Goal: Task Accomplishment & Management: Manage account settings

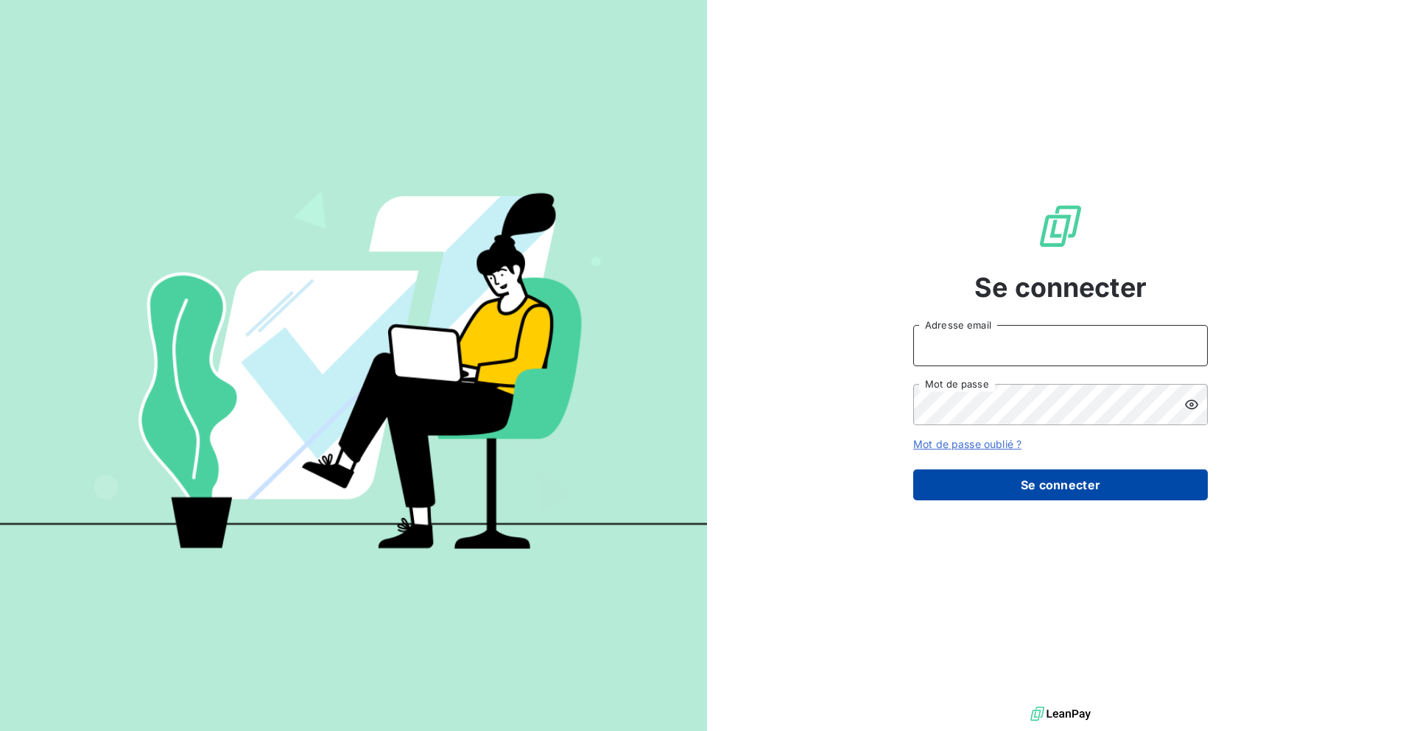
type input "nesrine@monga.io"
click at [980, 494] on button "Se connecter" at bounding box center [1060, 484] width 295 height 31
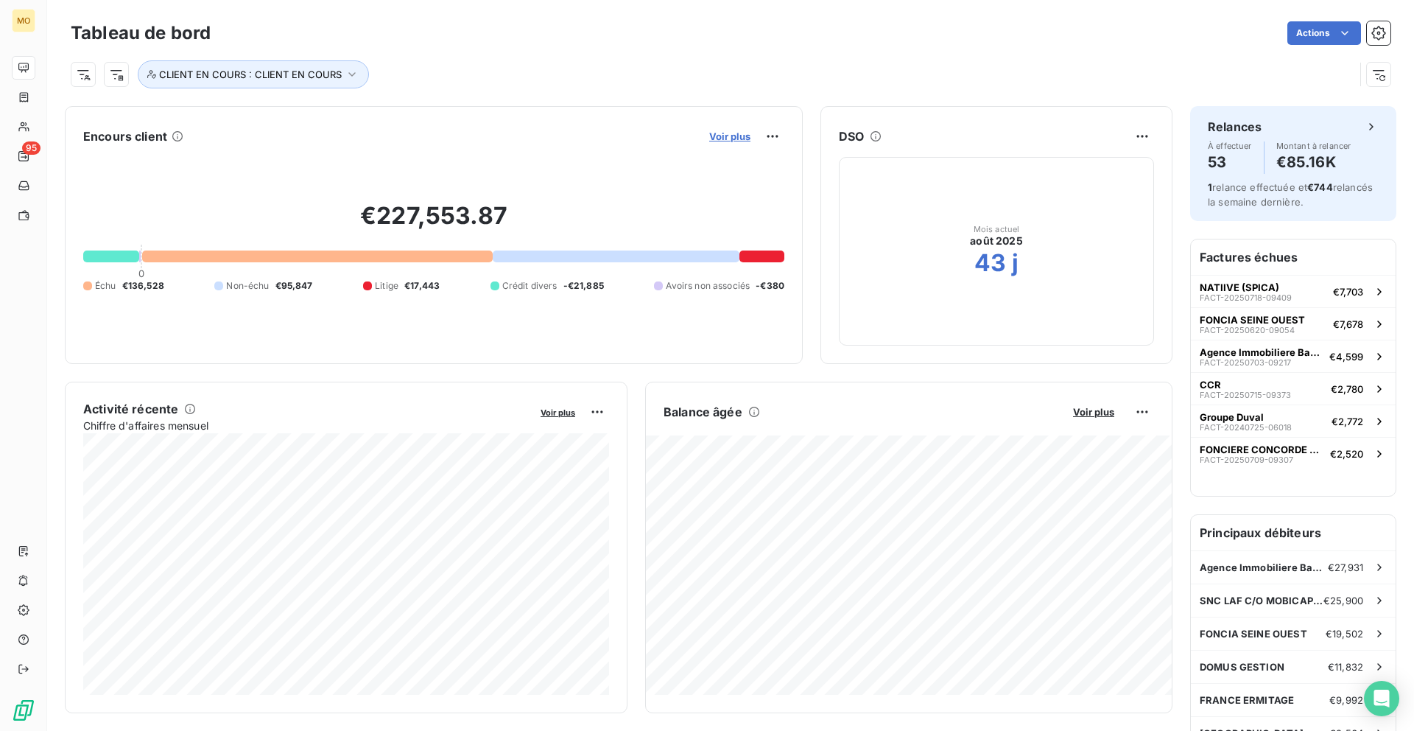
click at [737, 136] on span "Voir plus" at bounding box center [729, 136] width 41 height 12
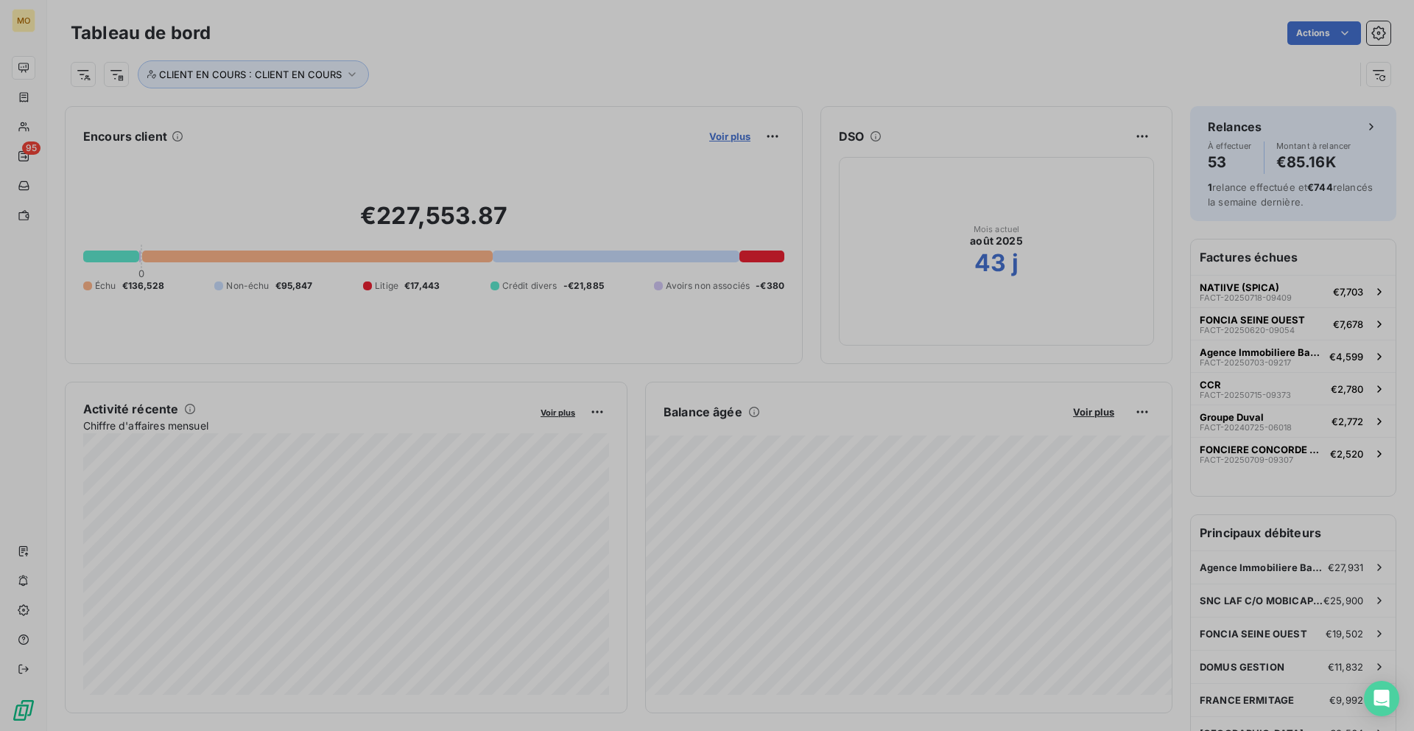
scroll to position [521, 566]
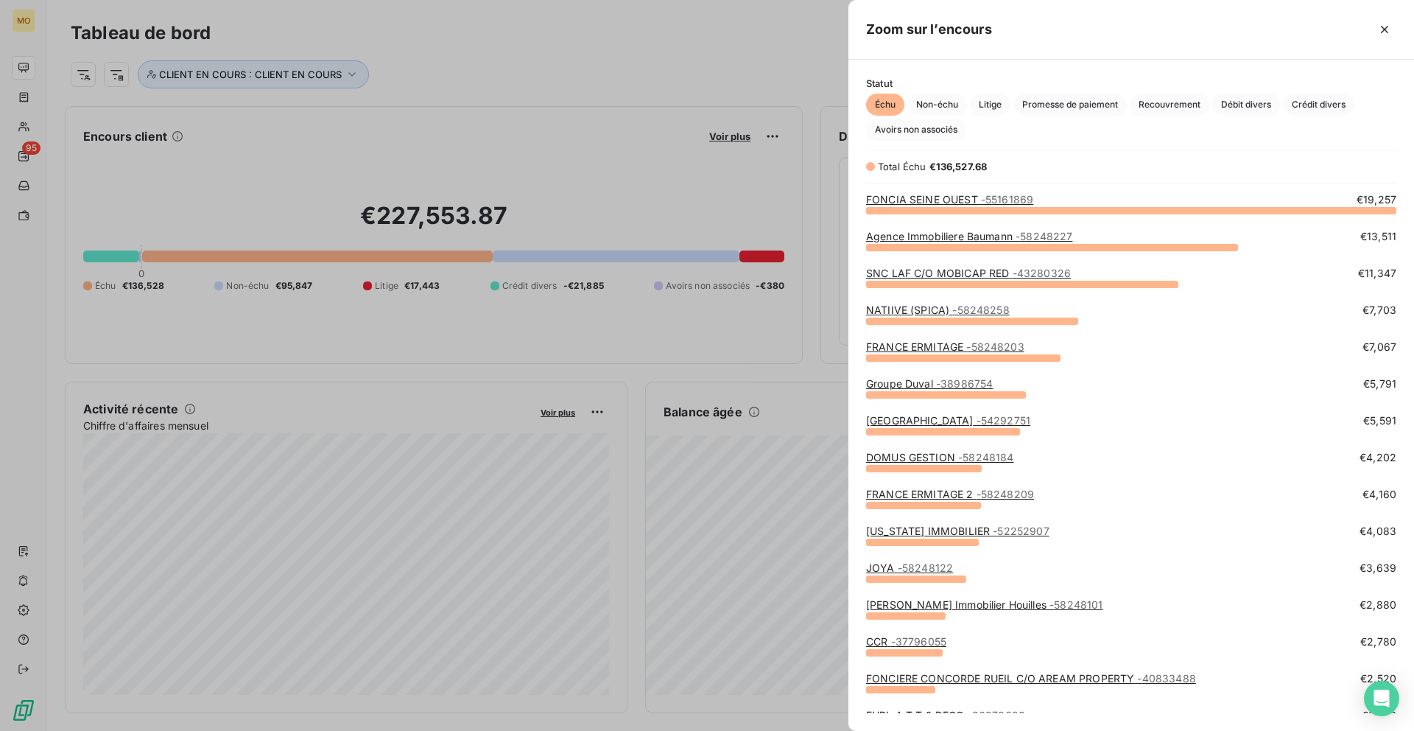
click at [898, 303] on div "NATIIVE (SPICA) - 58248258" at bounding box center [938, 310] width 144 height 15
click at [898, 306] on link "NATIIVE (SPICA) - 58248258" at bounding box center [938, 309] width 144 height 13
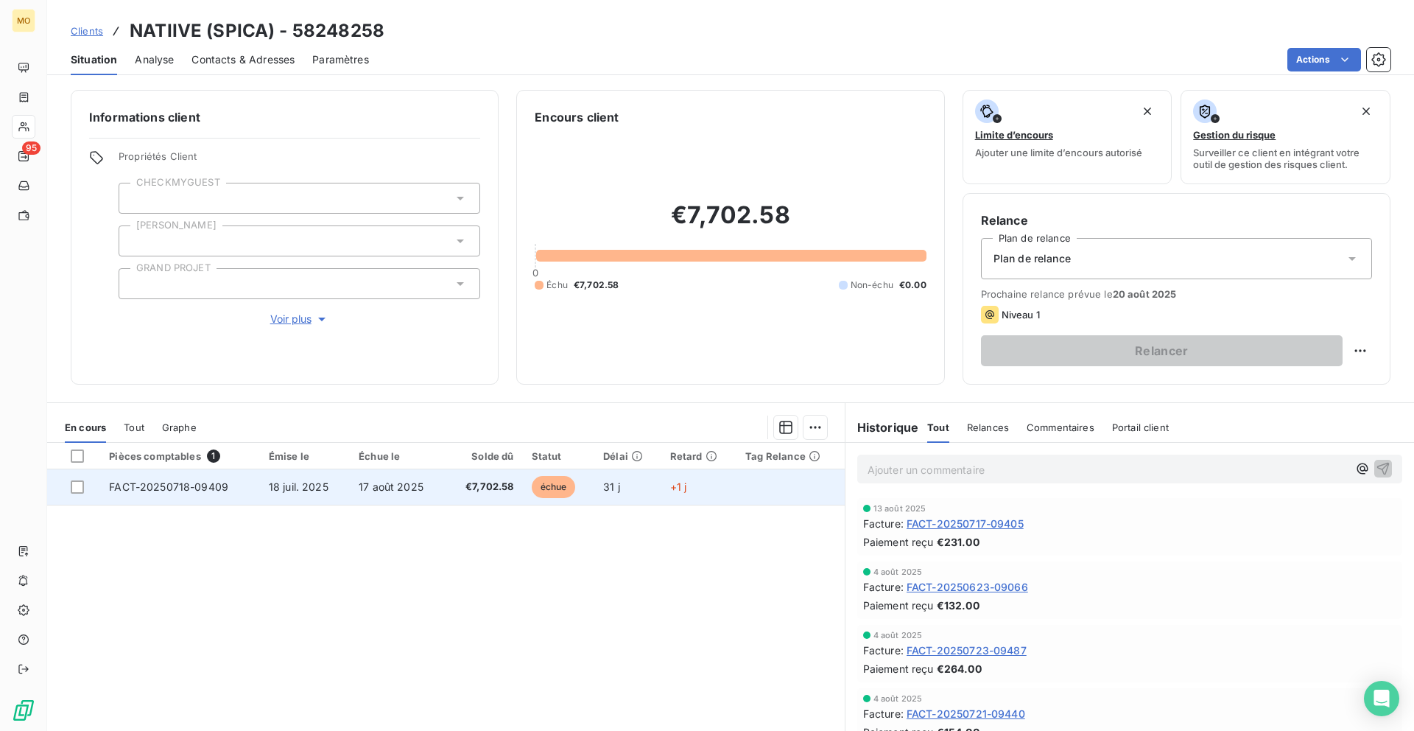
click at [629, 489] on td "31 j" at bounding box center [627, 486] width 67 height 35
copy span "FACT-20250718-09409"
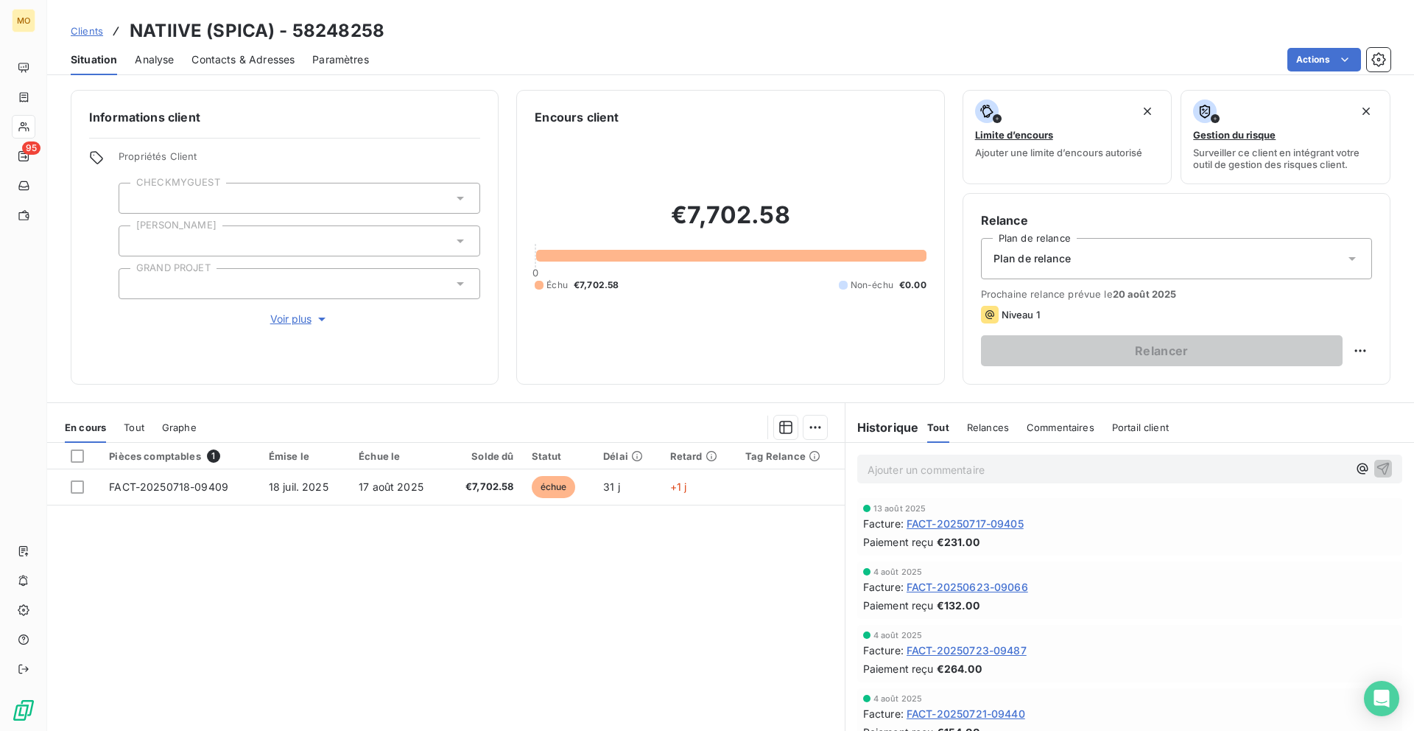
drag, startPoint x: 238, startPoint y: 478, endPoint x: 189, endPoint y: 588, distance: 120.0
click at [189, 588] on div "Pièces comptables 1 Émise le Échue le Solde dû Statut Délai Retard Tag Relance …" at bounding box center [446, 585] width 798 height 284
click at [233, 58] on span "Contacts & Adresses" at bounding box center [243, 59] width 103 height 15
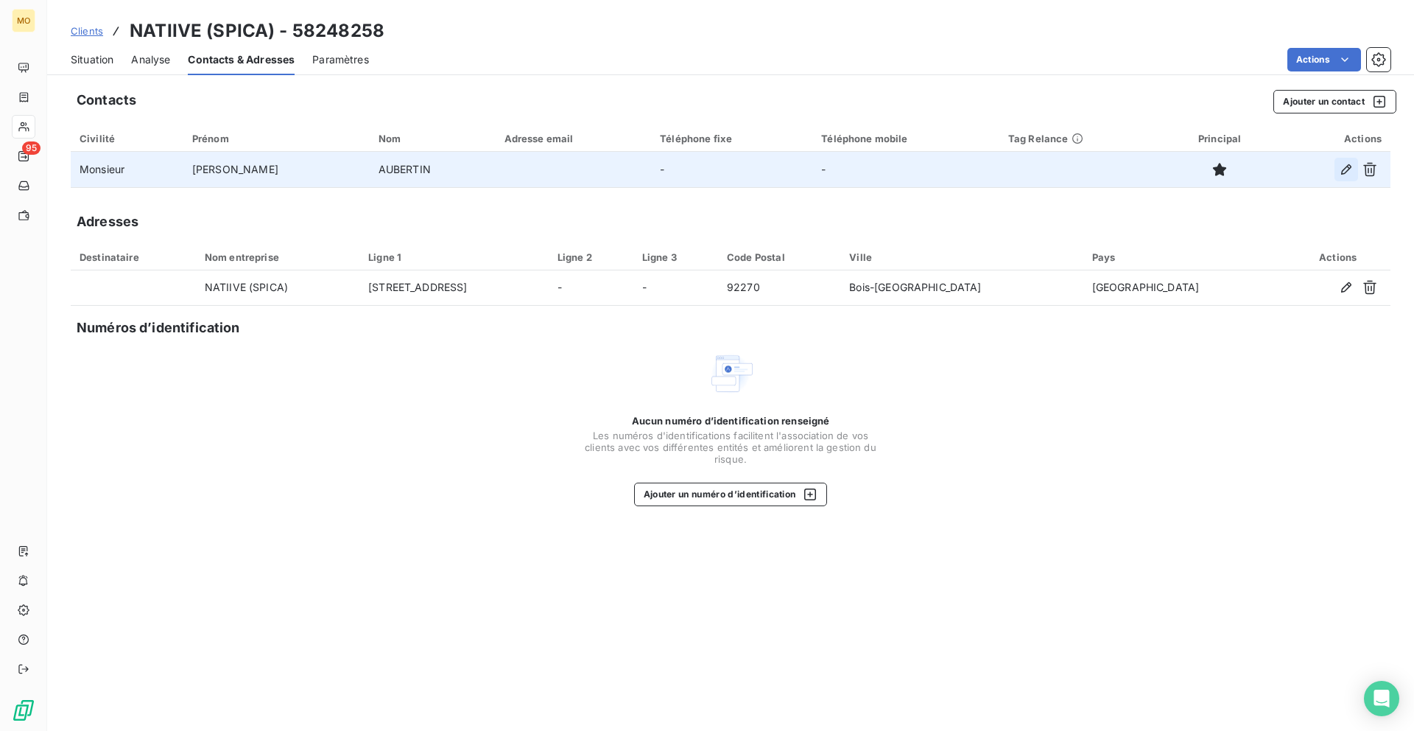
click at [1349, 162] on icon "button" at bounding box center [1346, 169] width 15 height 15
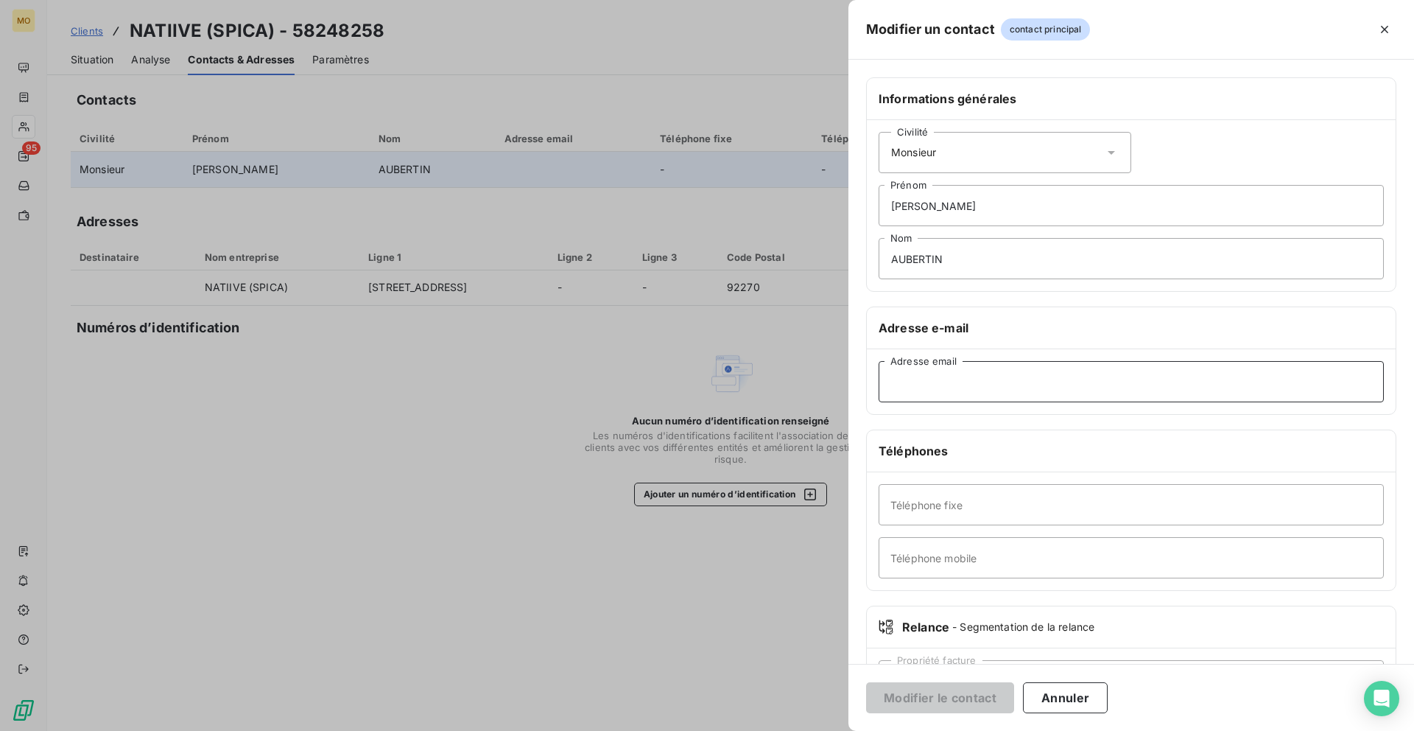
click at [935, 384] on input "Adresse email" at bounding box center [1131, 381] width 505 height 41
paste input "[EMAIL_ADDRESS][DOMAIN_NAME]"
type input "[EMAIL_ADDRESS][DOMAIN_NAME]"
click at [926, 685] on button "Modifier le contact" at bounding box center [940, 697] width 148 height 31
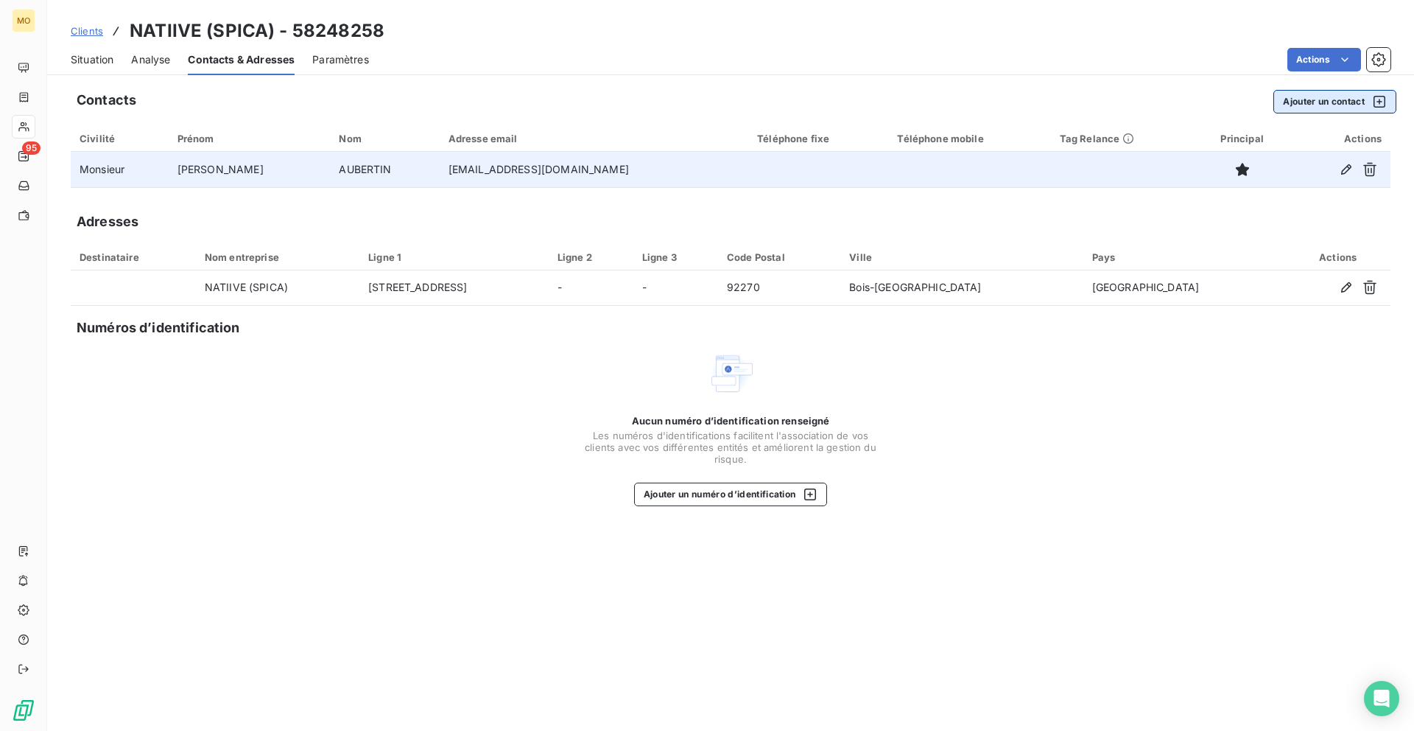
click at [1313, 103] on button "Ajouter un contact" at bounding box center [1335, 102] width 123 height 24
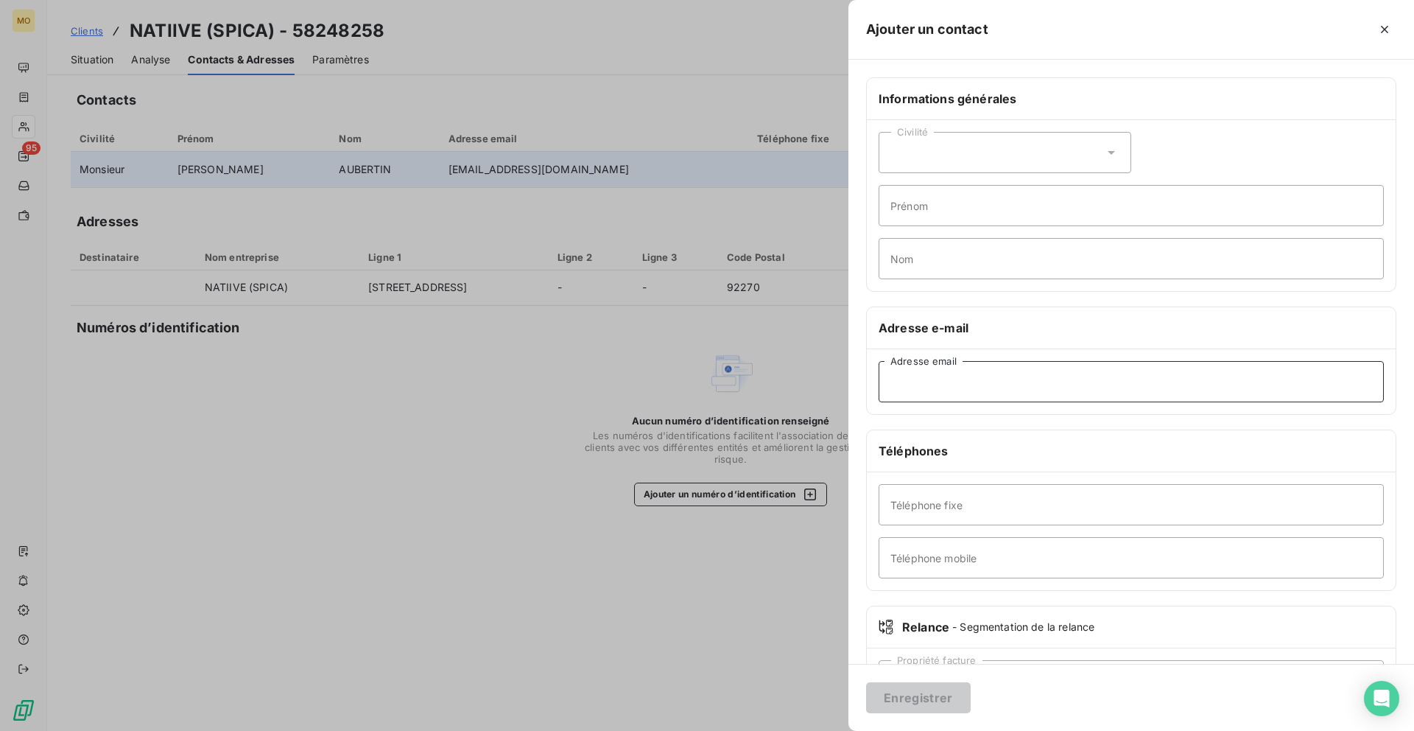
click at [919, 382] on input "Adresse email" at bounding box center [1131, 381] width 505 height 41
click at [1008, 262] on input "Nom" at bounding box center [1131, 258] width 505 height 41
click at [1003, 209] on input "Prénom" at bounding box center [1131, 205] width 505 height 41
click at [909, 382] on input "[EMAIL_ADDRESS][DOMAIN_NAME]" at bounding box center [1131, 381] width 505 height 41
type input "[EMAIL_ADDRESS][DOMAIN_NAME]"
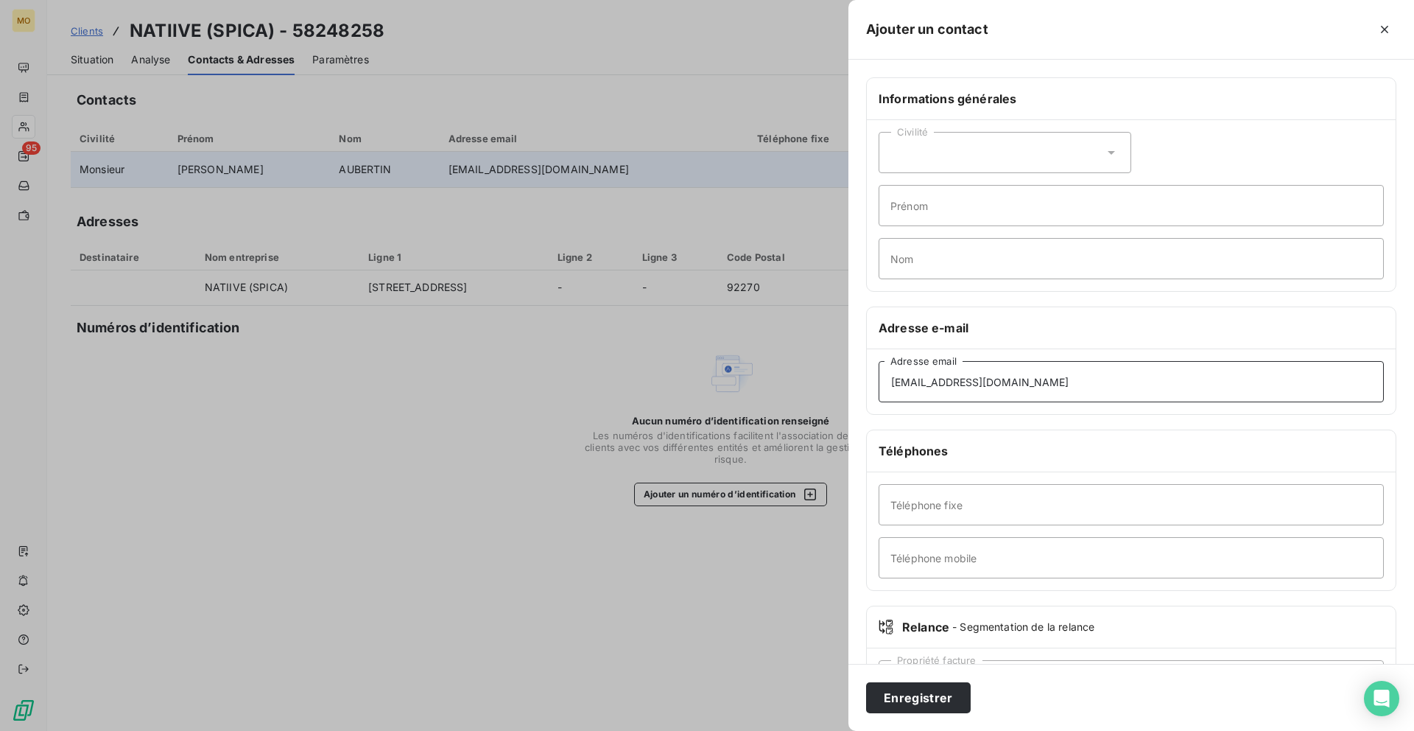
click at [866, 682] on button "Enregistrer" at bounding box center [918, 697] width 105 height 31
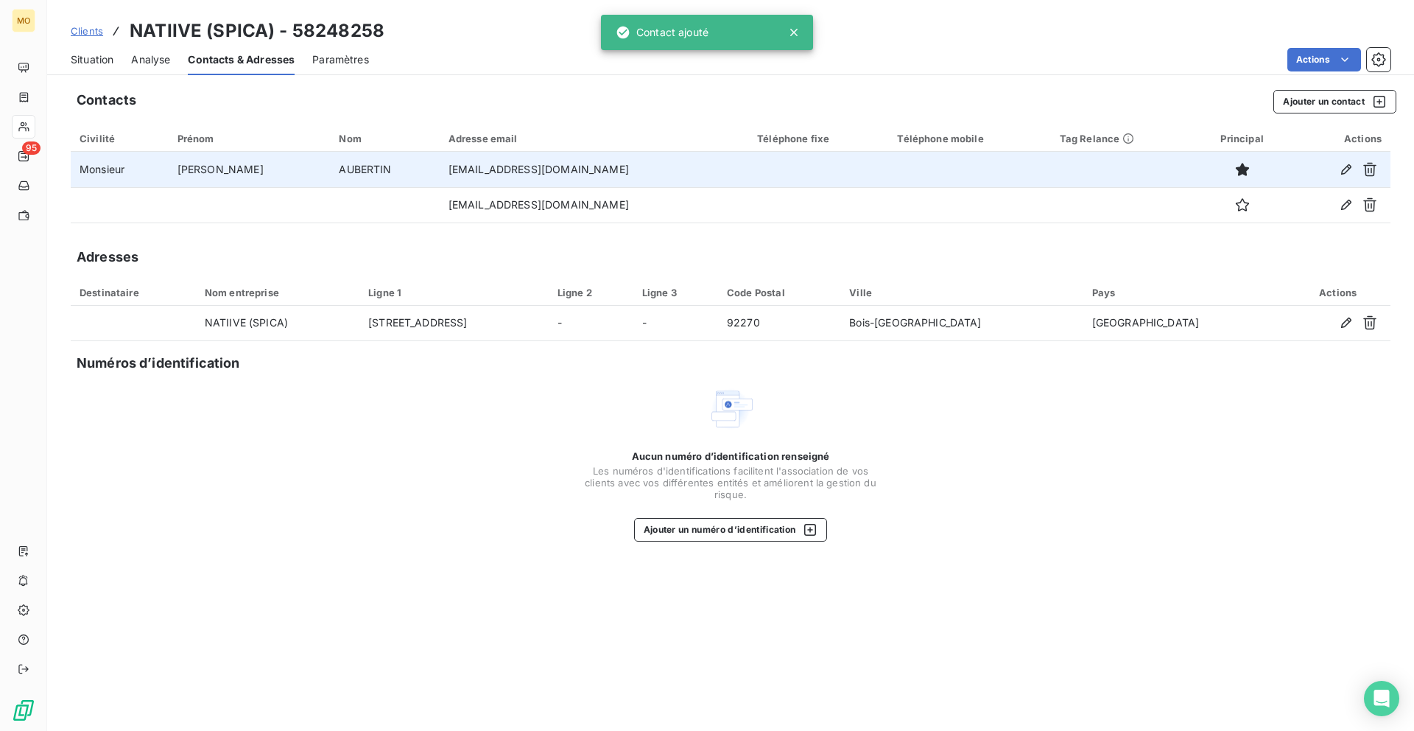
click at [91, 51] on div "Situation" at bounding box center [92, 59] width 43 height 31
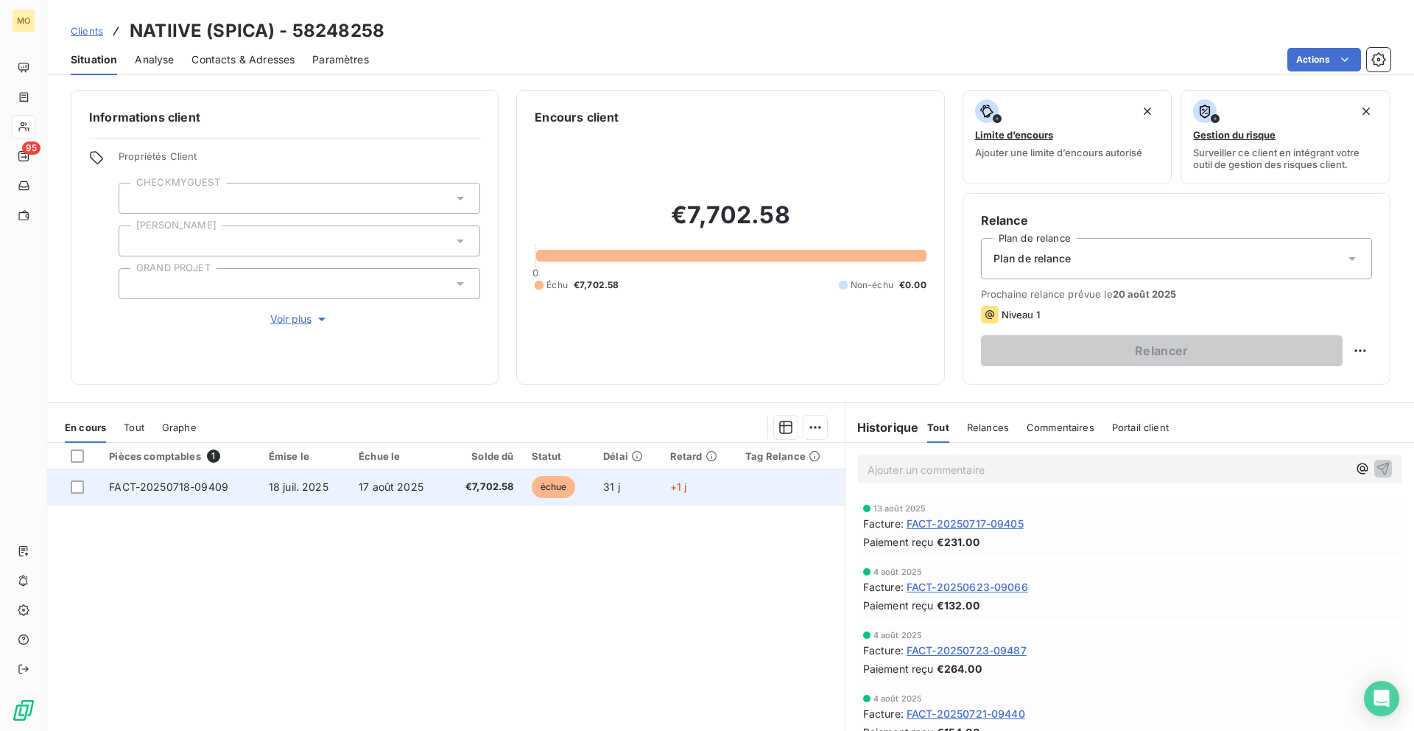
click at [273, 490] on span "18 juil. 2025" at bounding box center [299, 486] width 60 height 13
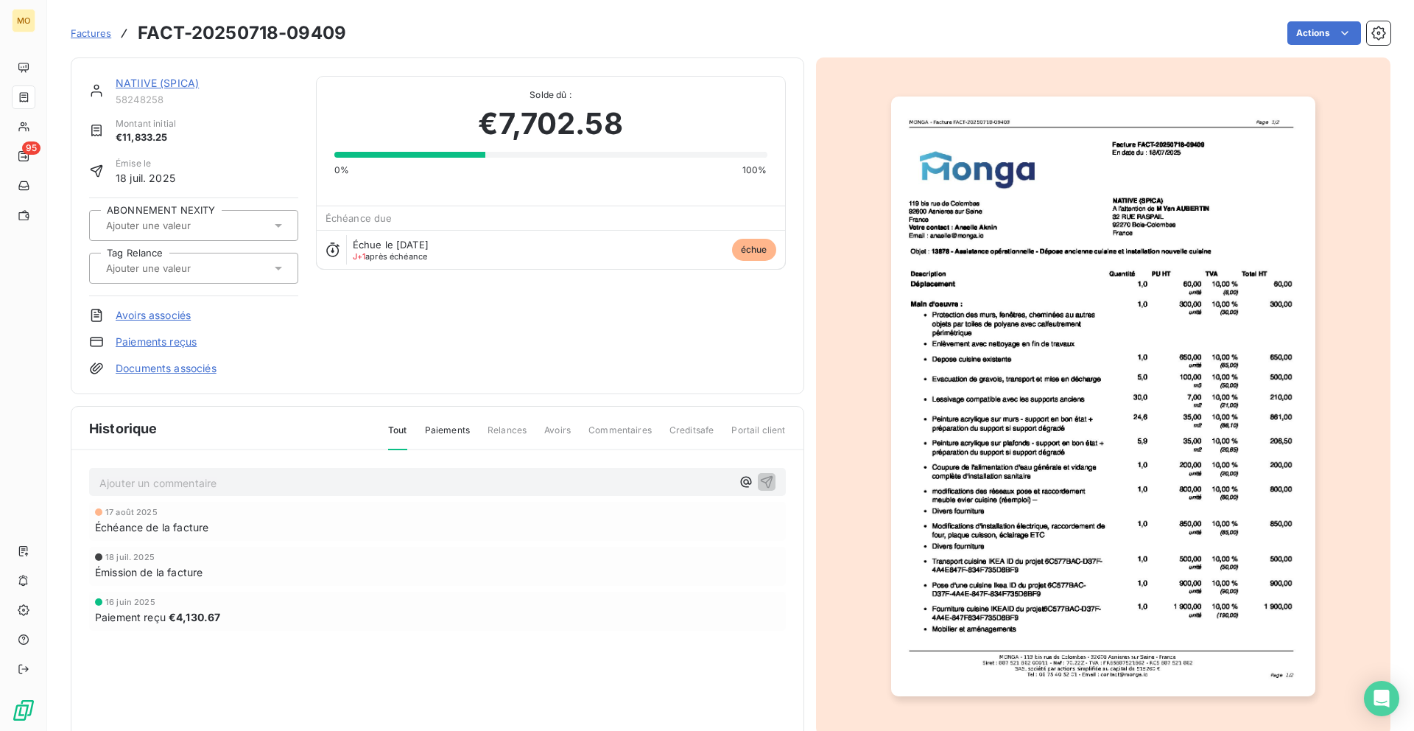
click at [1031, 390] on img "button" at bounding box center [1103, 396] width 424 height 600
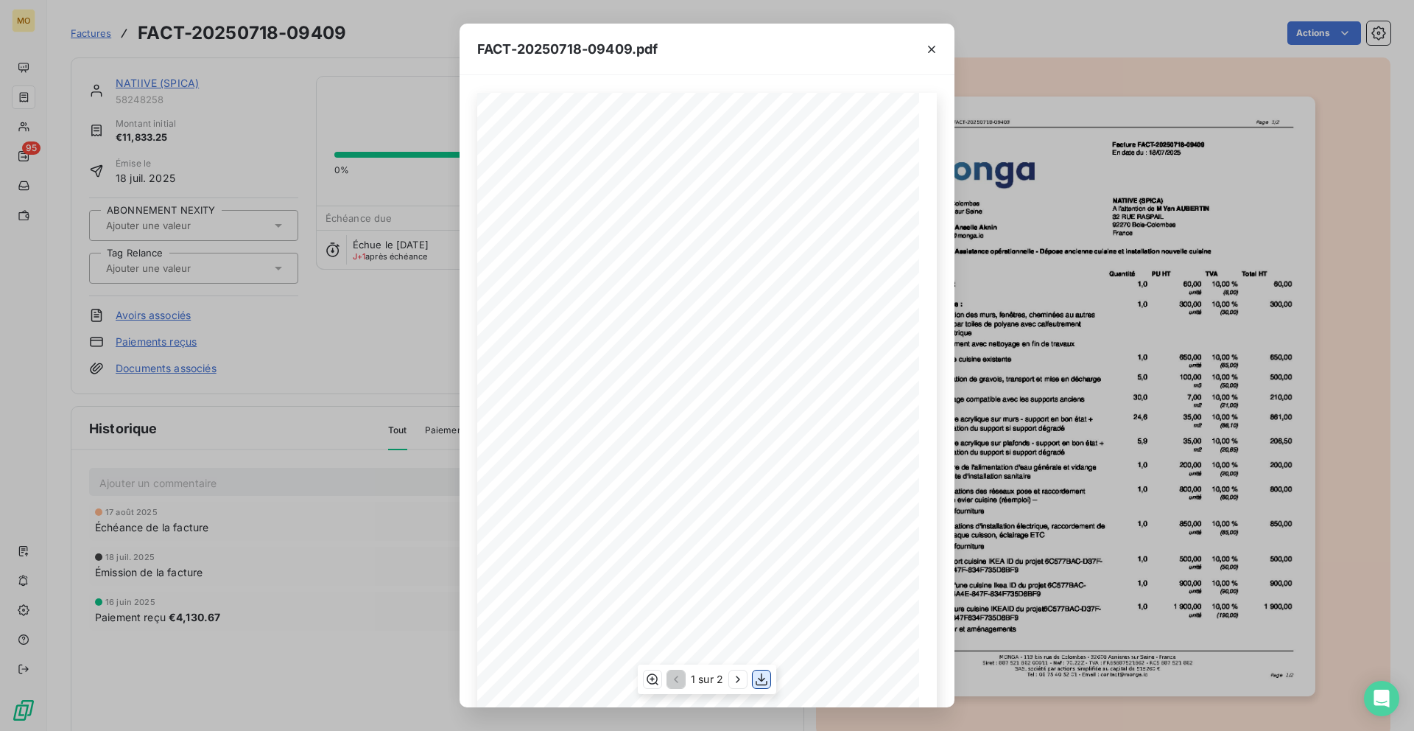
click at [760, 677] on icon "button" at bounding box center [761, 679] width 15 height 15
click at [736, 678] on icon "button" at bounding box center [738, 679] width 15 height 15
